Goal: Task Accomplishment & Management: Complete application form

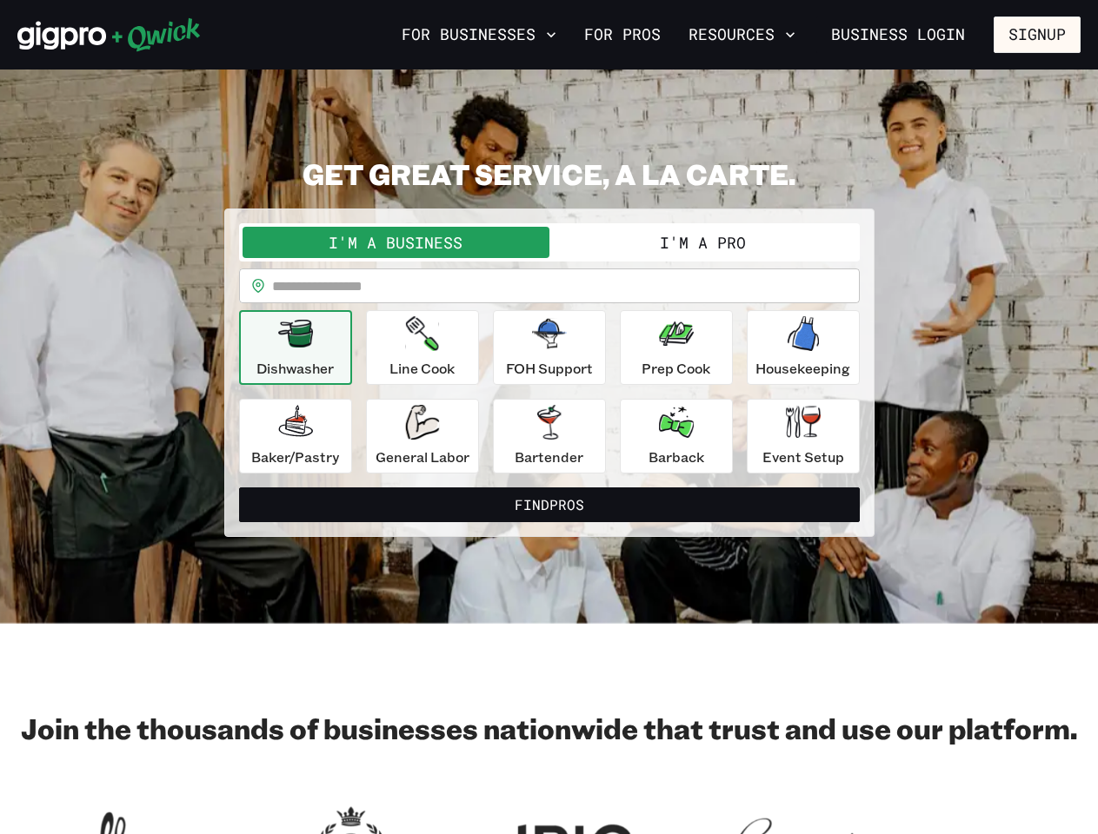
click at [479, 35] on button "For Businesses" at bounding box center [479, 35] width 169 height 30
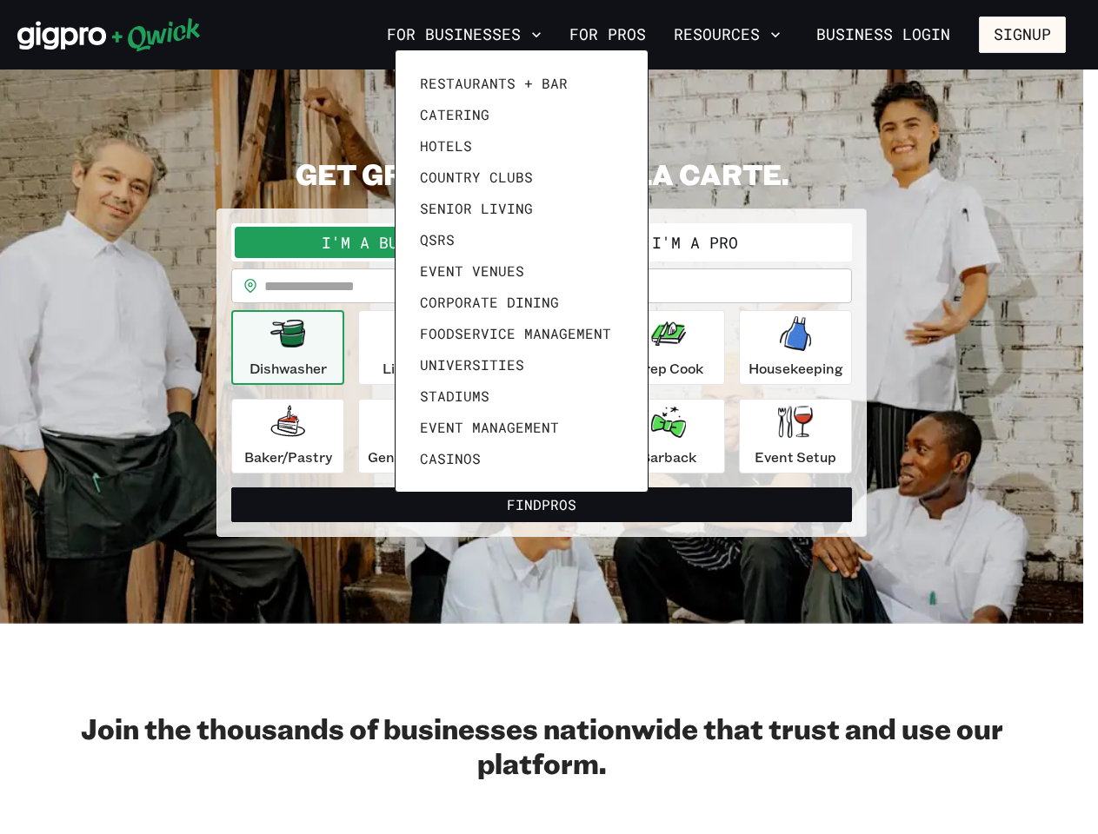
click at [741, 35] on div at bounding box center [549, 417] width 1098 height 834
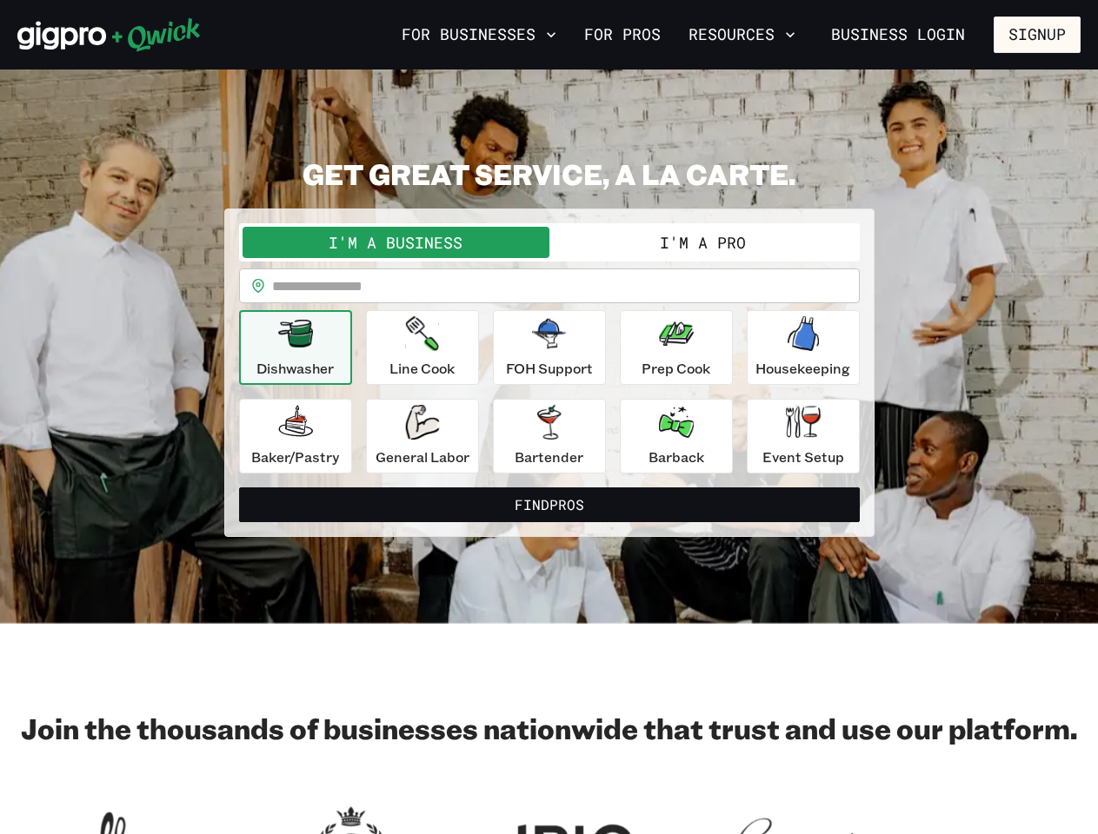
click at [1037, 35] on div "Restaurants + Bar Catering Hotels Country Clubs Senior Living QSRs Event Venues…" at bounding box center [549, 417] width 1098 height 834
click at [395, 242] on button "I'm a Business" at bounding box center [395, 242] width 307 height 31
click at [702, 242] on button "I'm a Pro" at bounding box center [702, 242] width 307 height 31
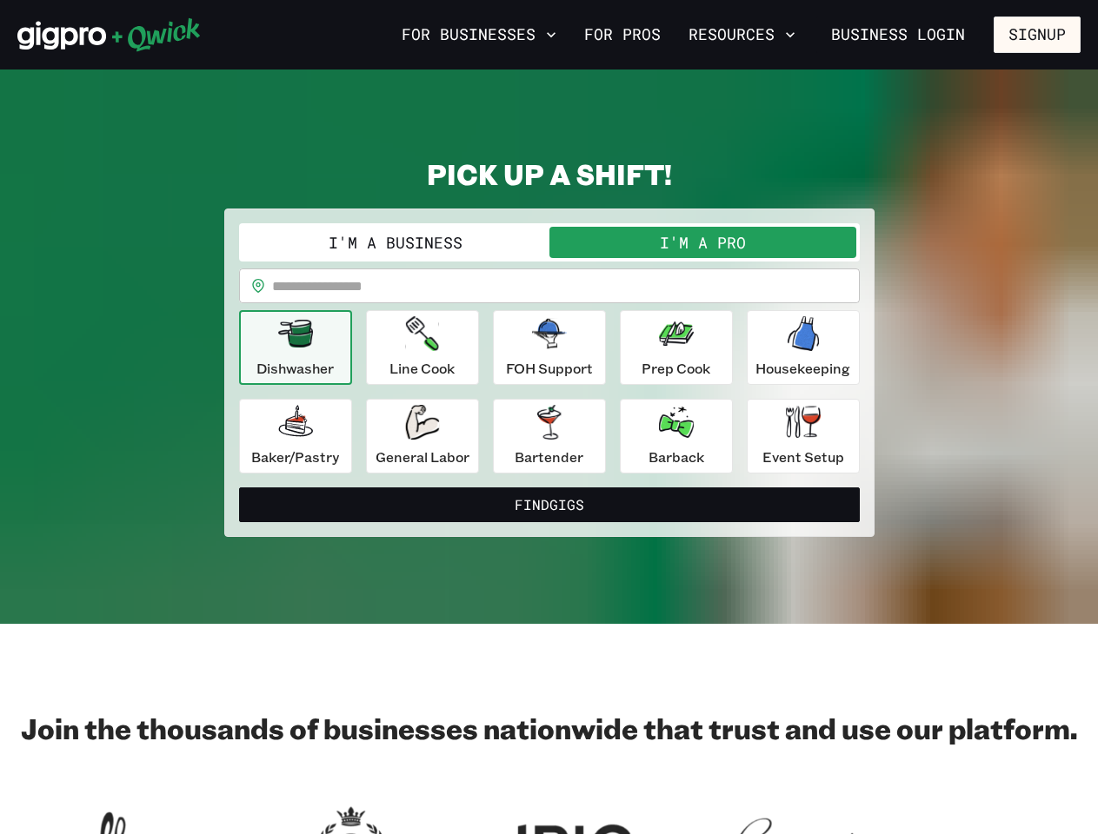
click at [549, 286] on input "text" at bounding box center [566, 286] width 588 height 35
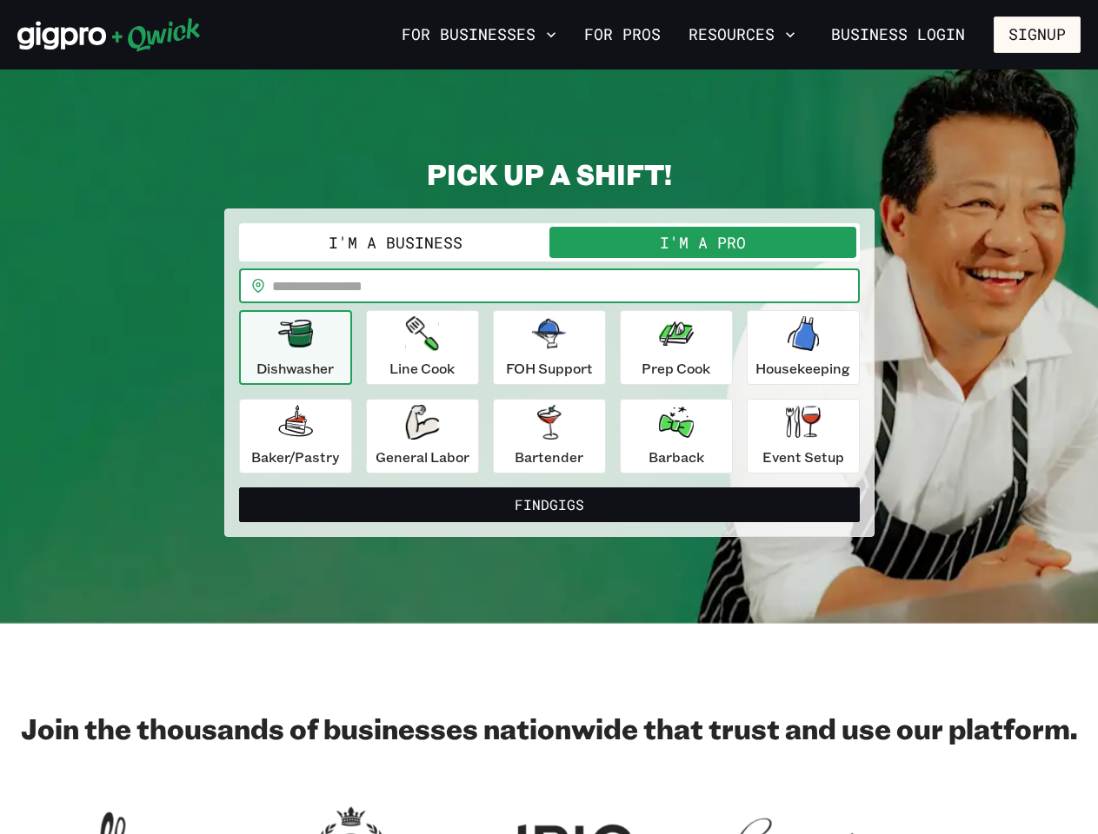
click at [295, 348] on icon "button" at bounding box center [295, 334] width 35 height 28
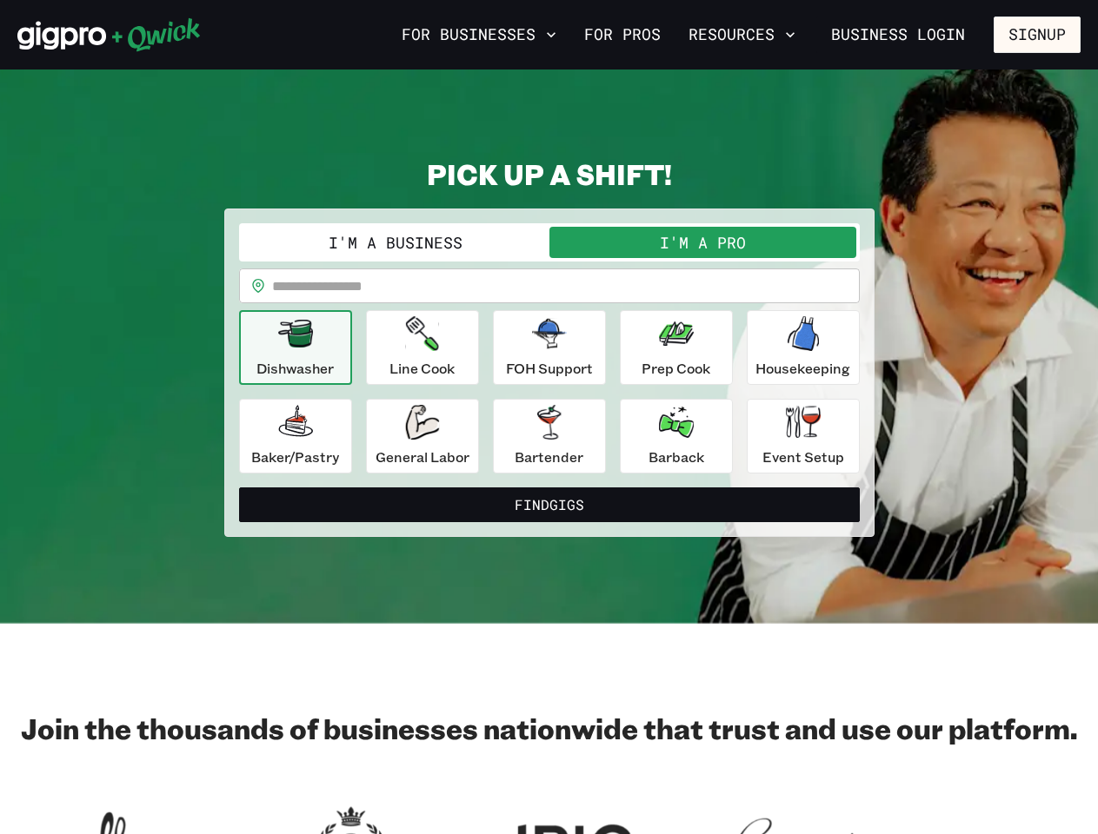
click at [422, 348] on icon "button" at bounding box center [421, 333] width 33 height 35
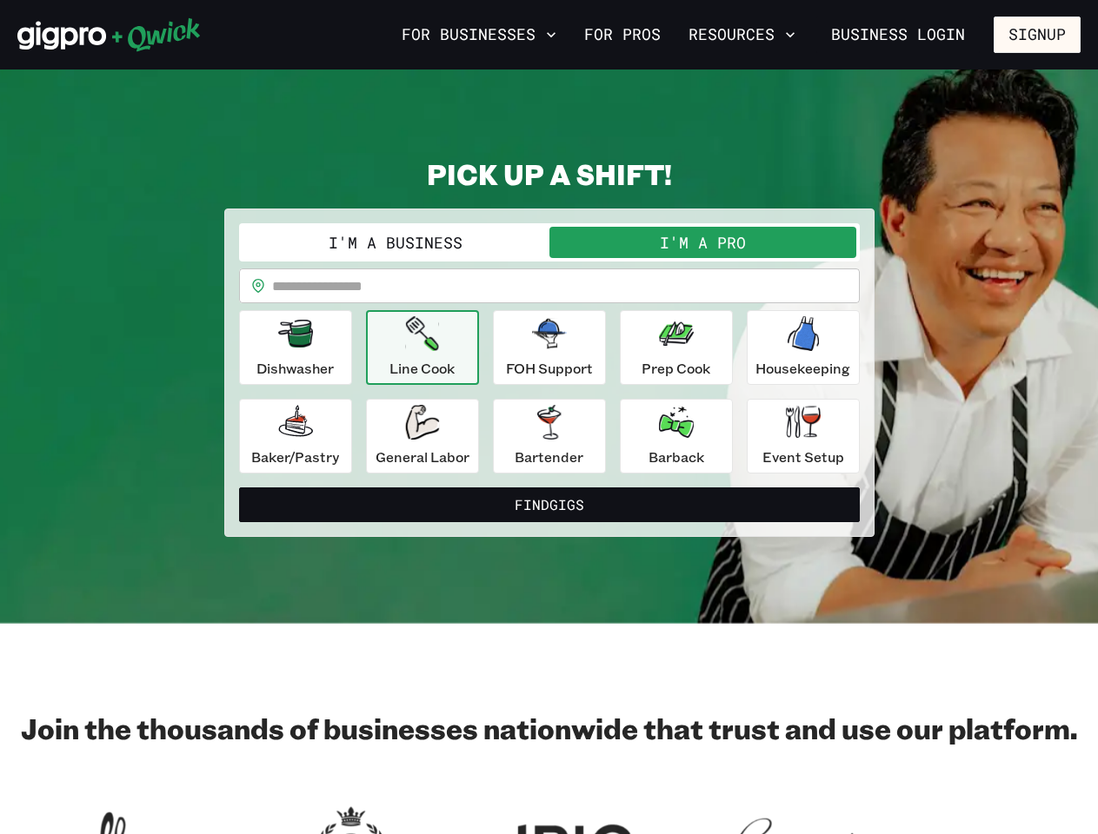
click at [549, 348] on icon "button" at bounding box center [549, 334] width 35 height 30
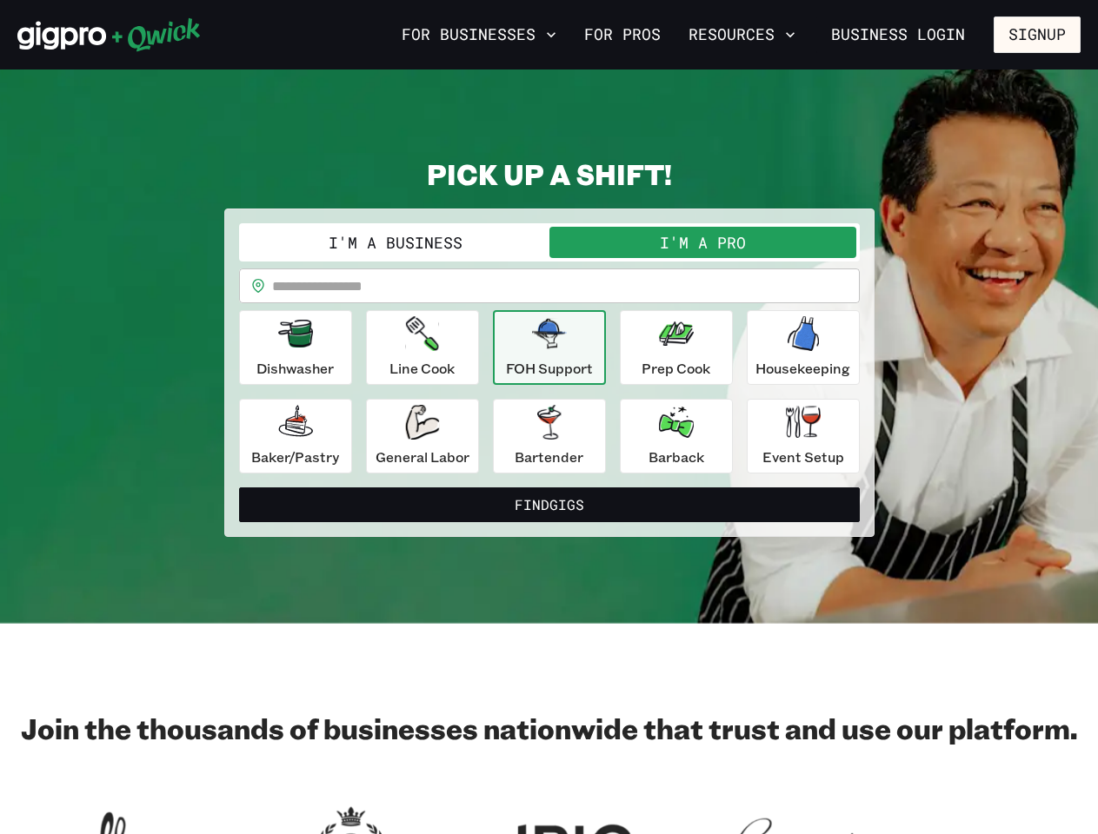
click at [676, 348] on icon "button" at bounding box center [676, 333] width 35 height 35
